Goal: Check status: Check status

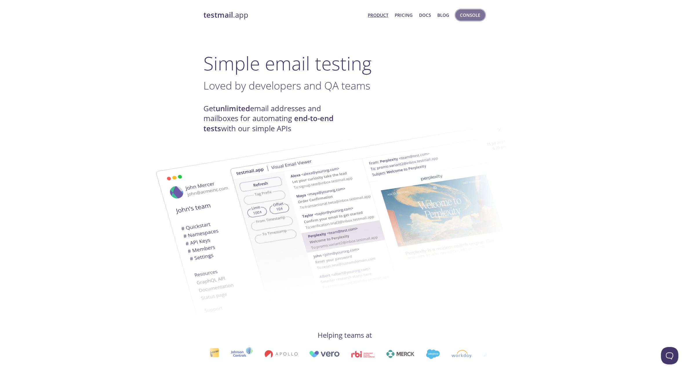
click at [462, 13] on span "Console" at bounding box center [470, 15] width 20 height 8
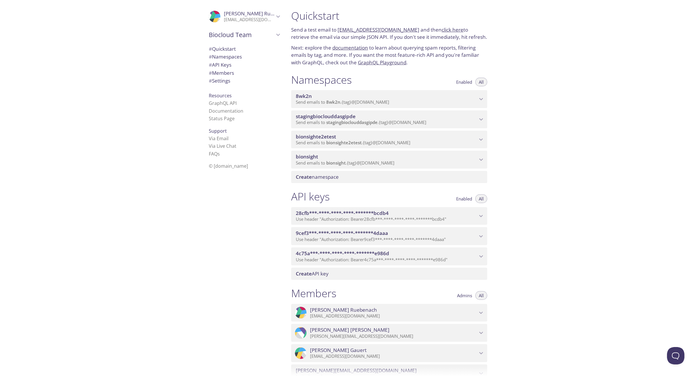
click at [451, 158] on span "bionsight" at bounding box center [386, 157] width 181 height 6
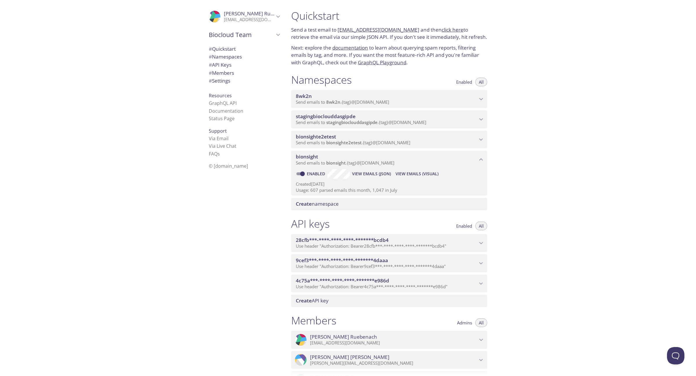
click at [378, 176] on span "View Emails (JSON)" at bounding box center [371, 173] width 39 height 7
click at [408, 172] on span "View Emails (Visual)" at bounding box center [416, 173] width 43 height 7
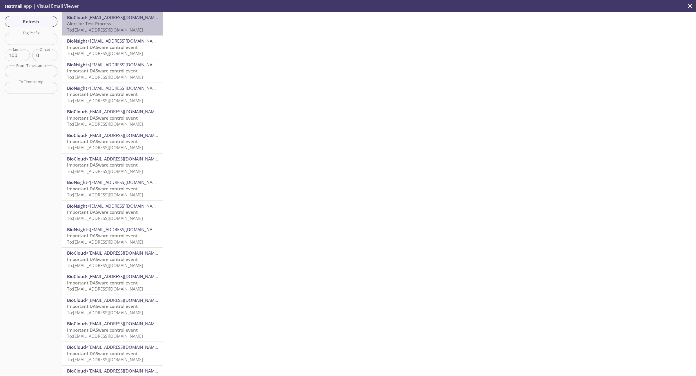
click at [127, 23] on p "Alert for Test Process To: [EMAIL_ADDRESS][DOMAIN_NAME]" at bounding box center [112, 27] width 91 height 12
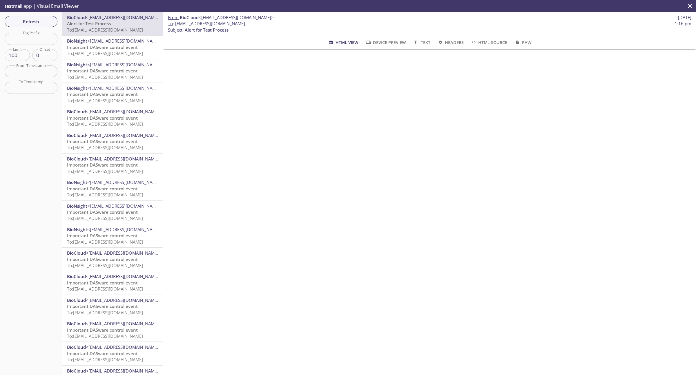
click at [444, 184] on div at bounding box center [429, 119] width 533 height 140
click at [35, 23] on span "Refresh" at bounding box center [30, 22] width 43 height 8
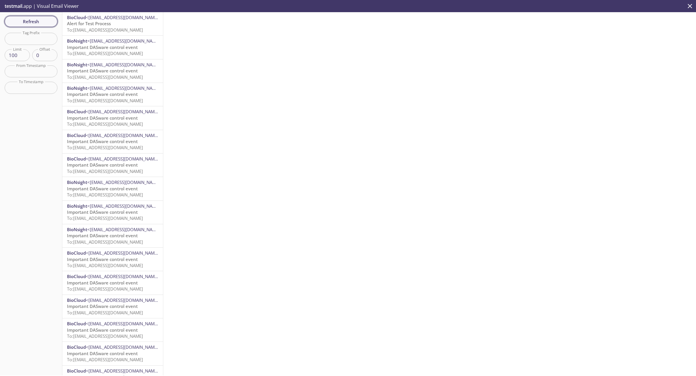
click at [35, 23] on span "Refresh" at bounding box center [30, 22] width 43 height 8
click at [90, 21] on span "Alert for Test Process" at bounding box center [89, 24] width 44 height 6
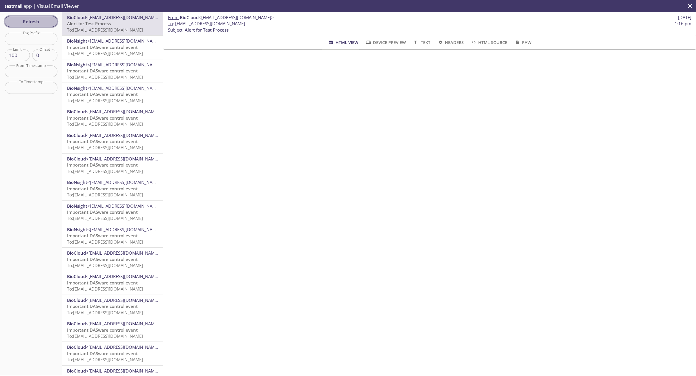
click at [50, 17] on button "Refresh" at bounding box center [31, 21] width 53 height 11
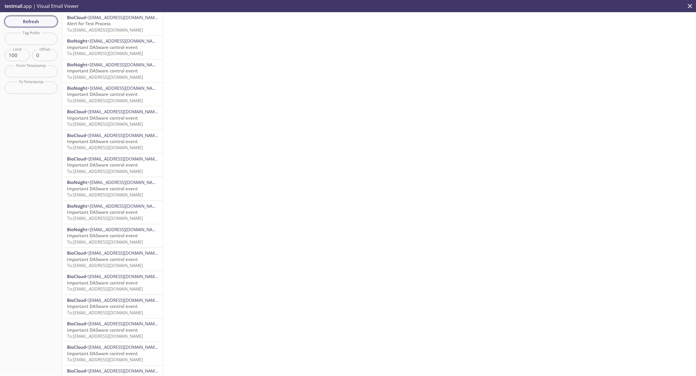
click at [41, 24] on span "Refresh" at bounding box center [30, 22] width 43 height 8
click at [32, 22] on span "Refresh" at bounding box center [30, 22] width 43 height 8
click at [67, 21] on span "Alert for Test Process" at bounding box center [89, 24] width 44 height 6
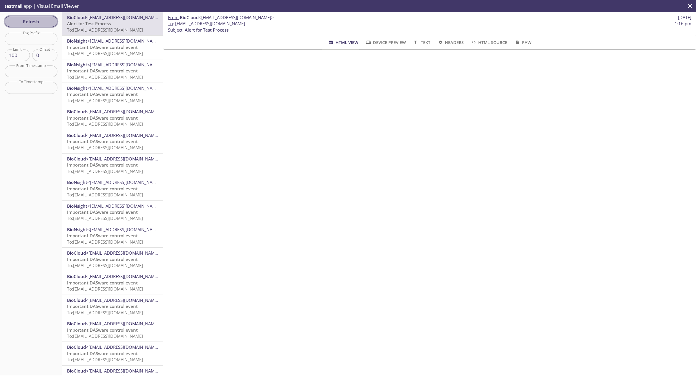
click at [28, 20] on span "Refresh" at bounding box center [30, 22] width 43 height 8
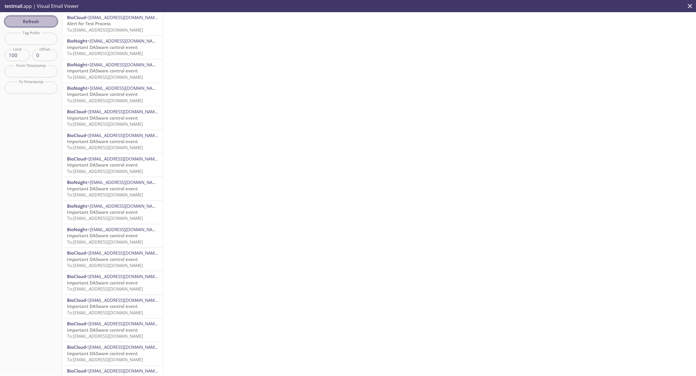
click at [28, 20] on span "Refresh" at bounding box center [30, 22] width 43 height 8
click at [17, 23] on span "Refresh" at bounding box center [30, 22] width 43 height 8
click at [35, 23] on span "Refresh" at bounding box center [30, 22] width 43 height 8
click at [26, 19] on span "Refresh" at bounding box center [30, 22] width 43 height 8
click at [30, 18] on span "Refresh" at bounding box center [30, 22] width 43 height 8
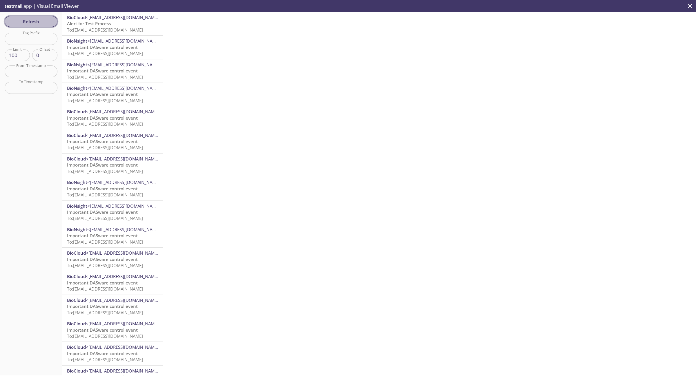
click at [31, 27] on button "Refresh" at bounding box center [31, 21] width 53 height 11
click at [33, 22] on span "Refresh" at bounding box center [30, 22] width 43 height 8
click at [105, 23] on span "Alert for Test Process" at bounding box center [89, 24] width 44 height 6
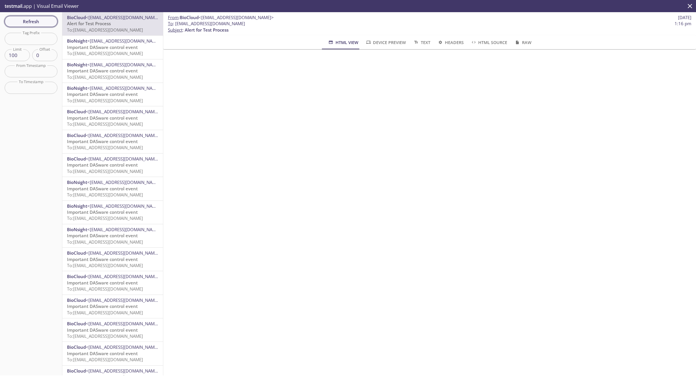
click at [22, 26] on button "Refresh" at bounding box center [31, 21] width 53 height 11
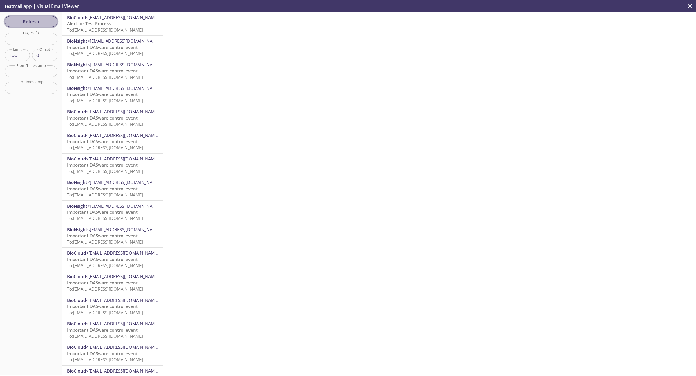
click at [28, 22] on span "Refresh" at bounding box center [30, 22] width 43 height 8
click at [108, 23] on span "Alert for Test Process" at bounding box center [89, 24] width 44 height 6
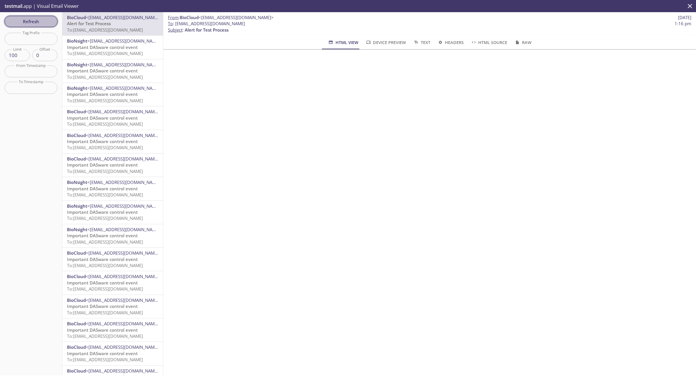
click at [37, 26] on button "Refresh" at bounding box center [31, 21] width 53 height 11
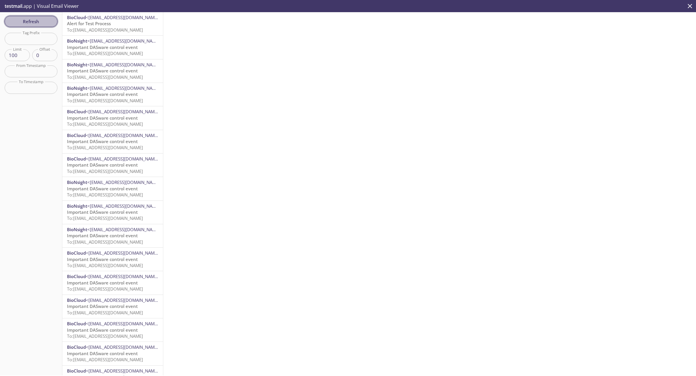
click at [37, 18] on span "Refresh" at bounding box center [30, 22] width 43 height 8
click at [43, 22] on span "Refresh" at bounding box center [30, 22] width 43 height 8
click at [26, 20] on span "Refresh" at bounding box center [30, 22] width 43 height 8
click at [24, 20] on span "Refresh" at bounding box center [30, 22] width 43 height 8
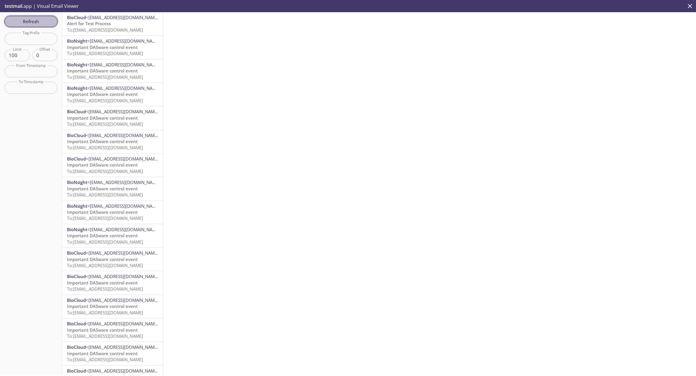
click at [36, 23] on span "Refresh" at bounding box center [30, 22] width 43 height 8
click at [42, 23] on span "Refresh" at bounding box center [30, 22] width 43 height 8
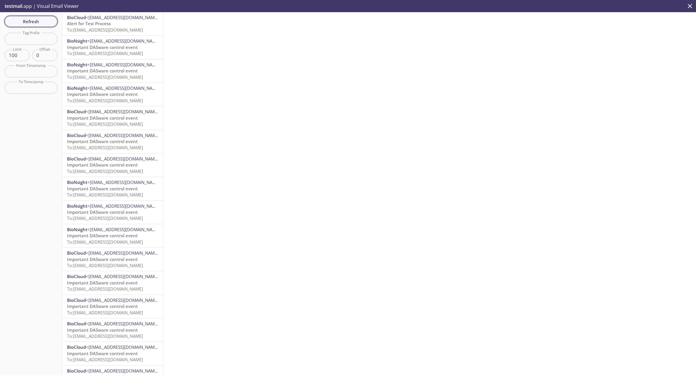
click at [31, 22] on span "Refresh" at bounding box center [30, 22] width 43 height 8
click at [23, 25] on button "Refresh" at bounding box center [31, 21] width 53 height 11
click at [21, 19] on span "Refresh" at bounding box center [30, 22] width 43 height 8
click at [131, 22] on p "Alert for Test Process To: [EMAIL_ADDRESS][DOMAIN_NAME]" at bounding box center [112, 27] width 91 height 12
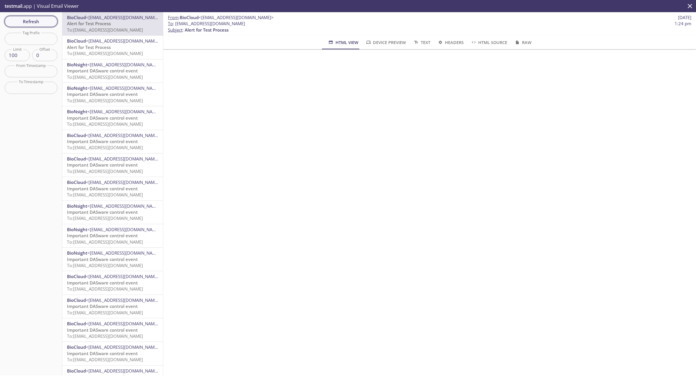
click at [22, 21] on span "Refresh" at bounding box center [30, 22] width 43 height 8
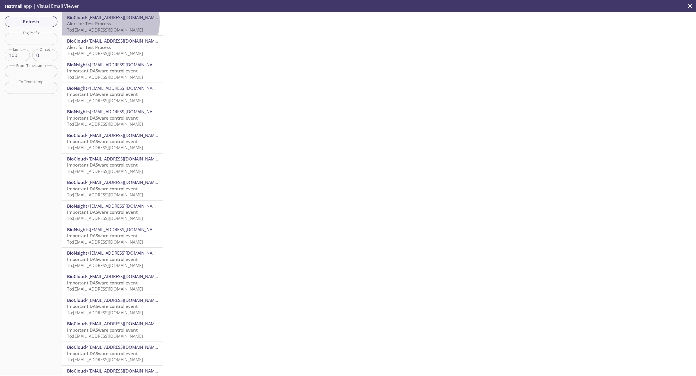
click at [106, 21] on span "Alert for Test Process" at bounding box center [89, 24] width 44 height 6
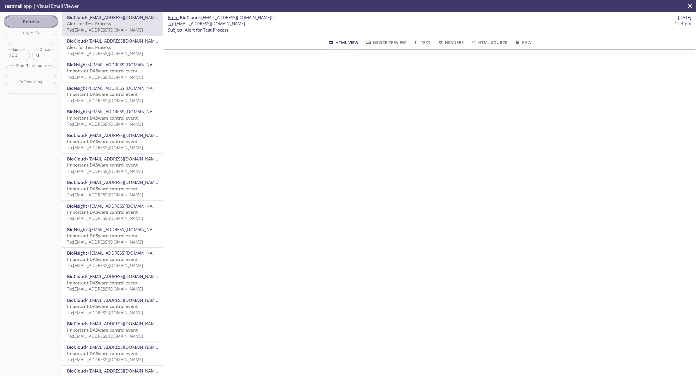
click at [23, 17] on button "Refresh" at bounding box center [31, 21] width 53 height 11
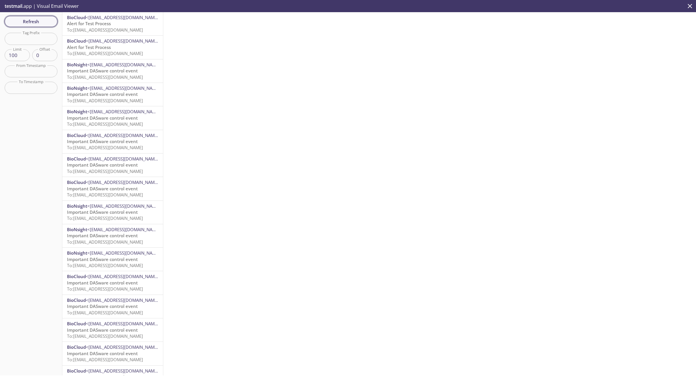
click at [25, 18] on span "Refresh" at bounding box center [30, 22] width 43 height 8
click at [25, 21] on span "Refresh" at bounding box center [30, 22] width 43 height 8
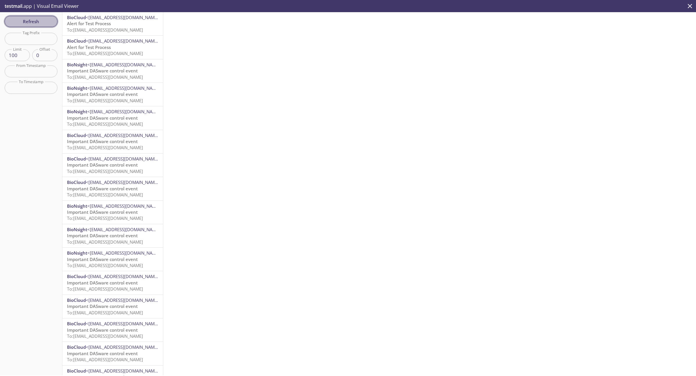
click at [25, 21] on span "Refresh" at bounding box center [30, 22] width 43 height 8
click at [21, 11] on p "testmail .app | Visual Email Viewer" at bounding box center [41, 6] width 82 height 12
click at [21, 18] on span "Refresh" at bounding box center [30, 22] width 43 height 8
click at [22, 19] on span "Refresh" at bounding box center [30, 22] width 43 height 8
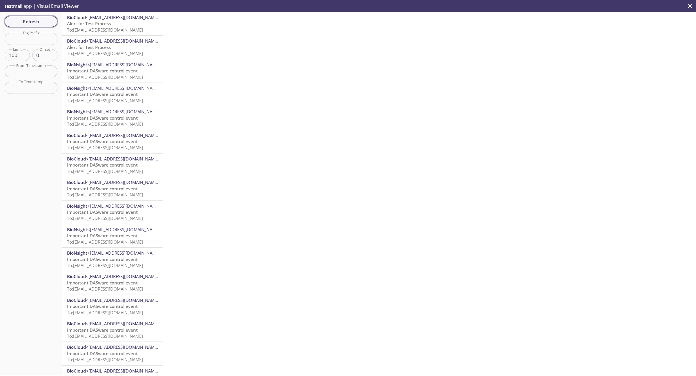
click at [22, 19] on span "Refresh" at bounding box center [30, 22] width 43 height 8
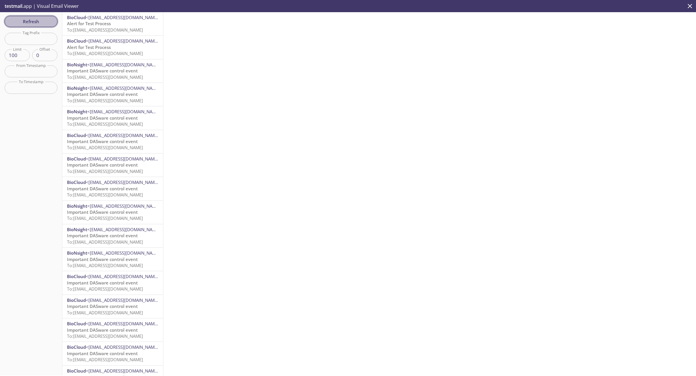
click at [22, 19] on span "Refresh" at bounding box center [30, 22] width 43 height 8
click at [22, 20] on span "Refresh" at bounding box center [30, 22] width 43 height 8
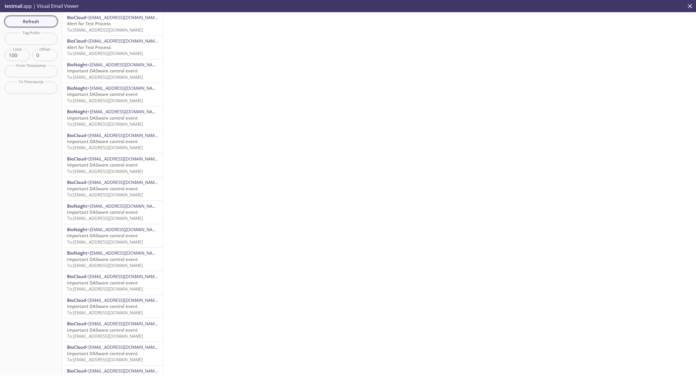
click at [22, 20] on span "Refresh" at bounding box center [30, 22] width 43 height 8
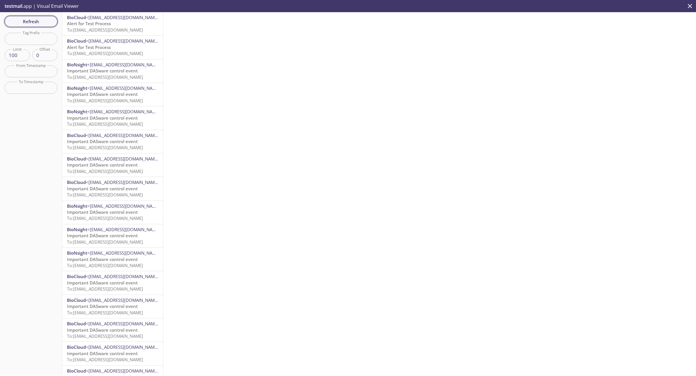
click at [22, 20] on span "Refresh" at bounding box center [30, 22] width 43 height 8
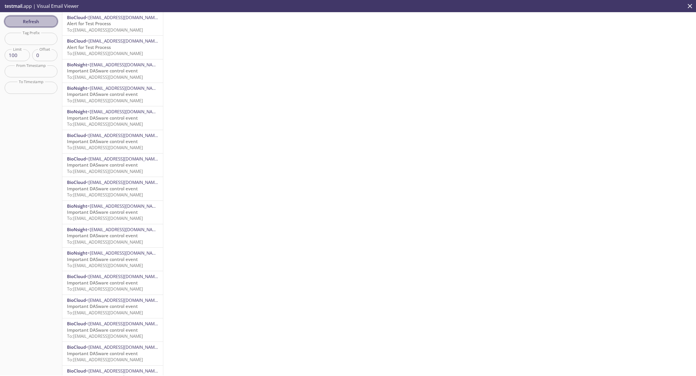
click at [22, 20] on span "Refresh" at bounding box center [30, 22] width 43 height 8
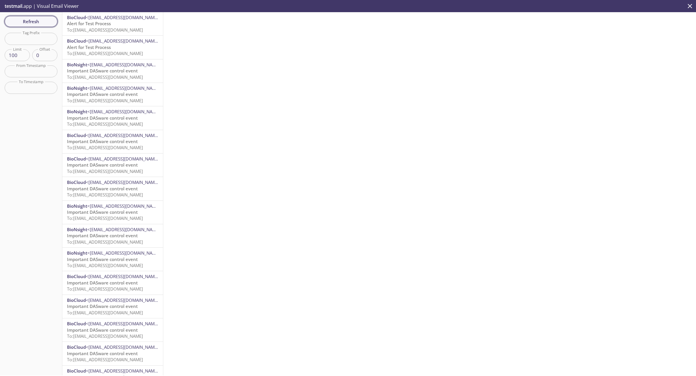
click at [22, 20] on span "Refresh" at bounding box center [30, 22] width 43 height 8
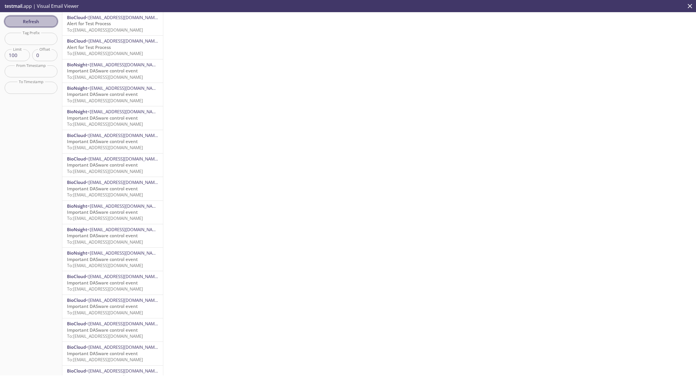
click at [22, 20] on span "Refresh" at bounding box center [30, 22] width 43 height 8
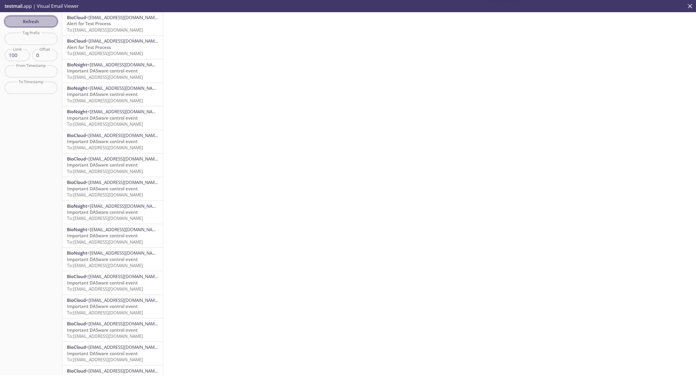
click at [22, 20] on span "Refresh" at bounding box center [30, 22] width 43 height 8
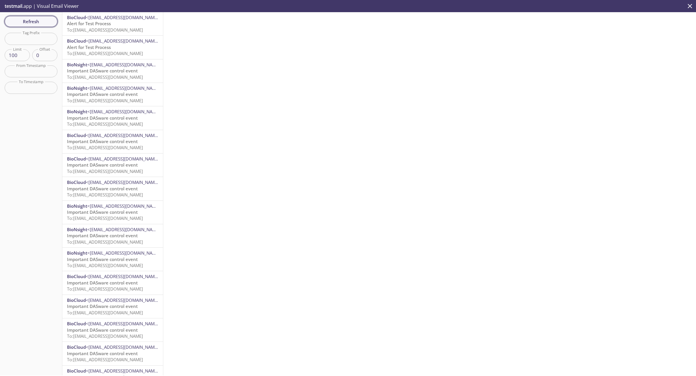
click at [25, 18] on span "Refresh" at bounding box center [30, 22] width 43 height 8
click at [100, 22] on span "Alert for Test Process" at bounding box center [89, 24] width 44 height 6
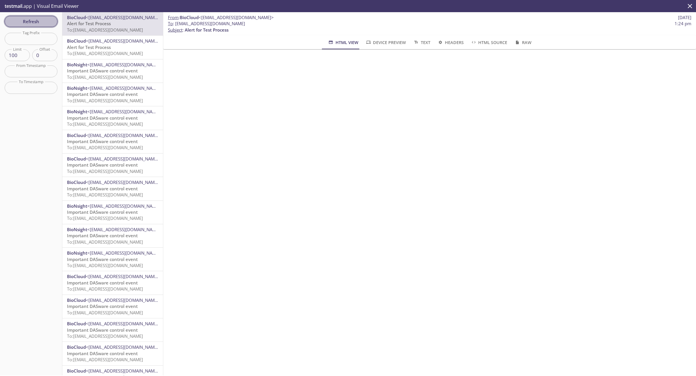
click at [20, 21] on span "Refresh" at bounding box center [30, 22] width 43 height 8
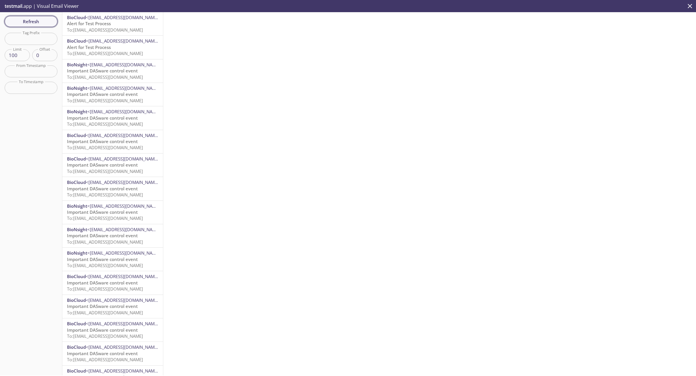
click at [39, 20] on span "Refresh" at bounding box center [30, 22] width 43 height 8
click at [41, 21] on span "Refresh" at bounding box center [30, 22] width 43 height 8
click at [34, 20] on span "Refresh" at bounding box center [30, 22] width 43 height 8
click at [112, 17] on span "<[EMAIL_ADDRESS][DOMAIN_NAME]>" at bounding box center [123, 17] width 75 height 6
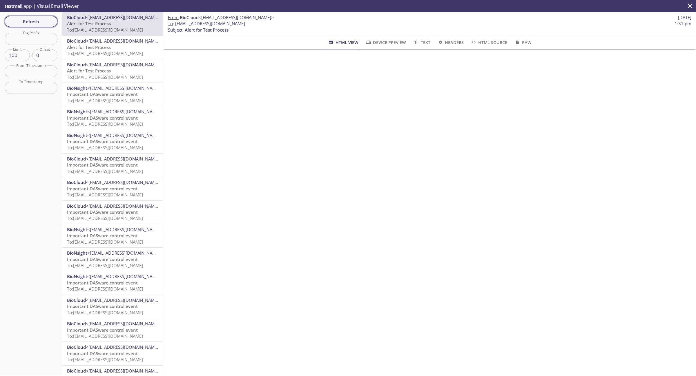
click at [28, 22] on span "Refresh" at bounding box center [30, 22] width 43 height 8
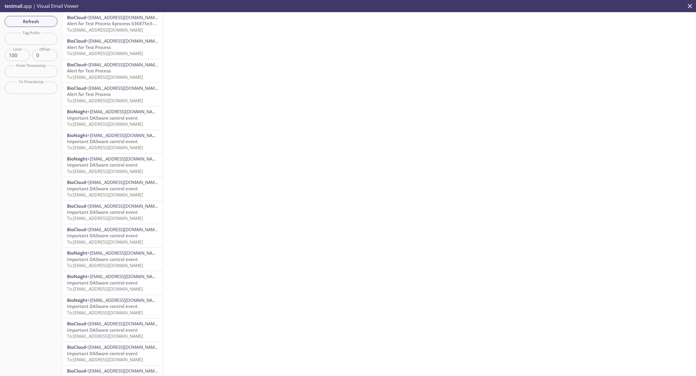
click at [129, 25] on span "Alert for Test Process $process 636875e3-a6f7-4b20-a37b-b4571ff05693" at bounding box center [142, 24] width 150 height 6
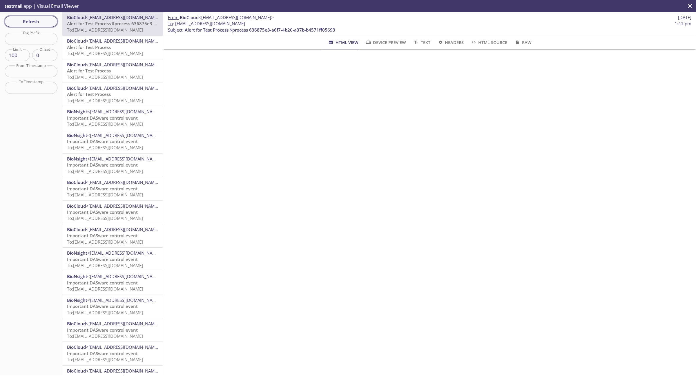
click at [32, 25] on span "Refresh" at bounding box center [30, 22] width 43 height 8
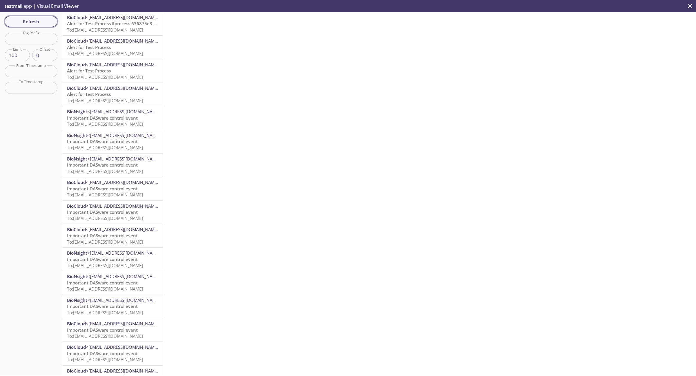
click at [32, 19] on span "Refresh" at bounding box center [30, 22] width 43 height 8
click at [101, 26] on span "Alert for Test Process 22423f27-22cb-496f-bacc-7fa599e1637a" at bounding box center [131, 24] width 129 height 6
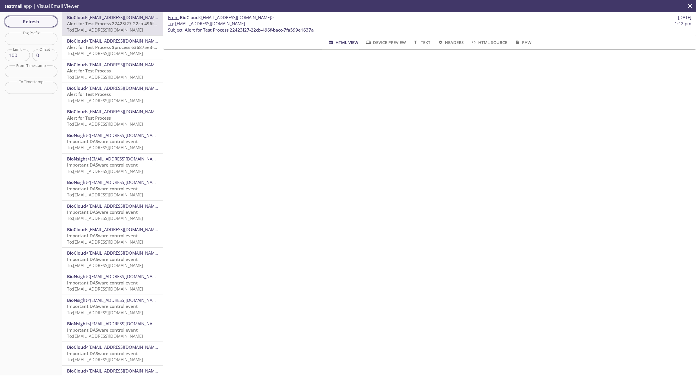
click at [31, 23] on span "Refresh" at bounding box center [30, 22] width 43 height 8
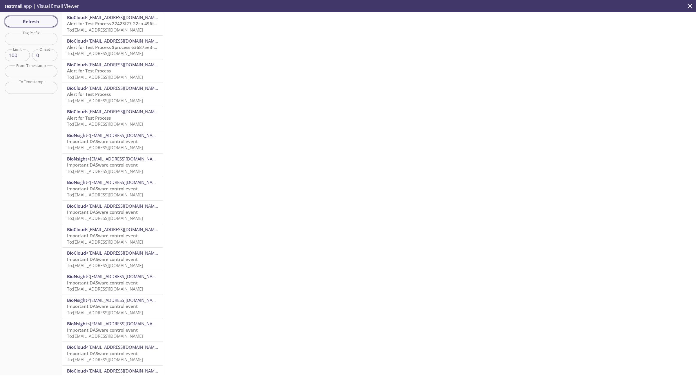
click at [22, 22] on span "Refresh" at bounding box center [30, 22] width 43 height 8
click at [26, 21] on span "Refresh" at bounding box center [30, 22] width 43 height 8
